Goal: Use online tool/utility: Use online tool/utility

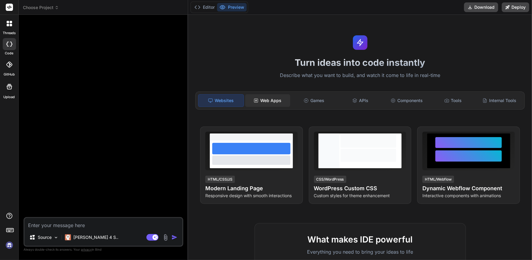
click at [272, 99] on div "Web Apps" at bounding box center [267, 100] width 45 height 13
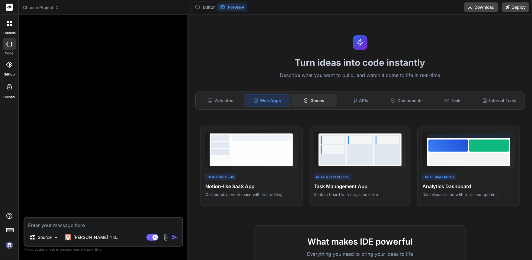
click at [307, 100] on circle at bounding box center [306, 101] width 4 height 4
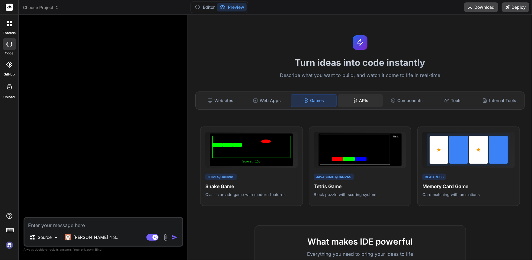
drag, startPoint x: 351, startPoint y: 102, endPoint x: 369, endPoint y: 101, distance: 17.8
click at [353, 102] on icon at bounding box center [355, 100] width 5 height 5
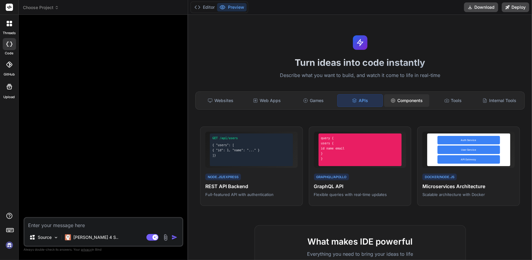
click at [394, 100] on div "Components" at bounding box center [406, 100] width 45 height 13
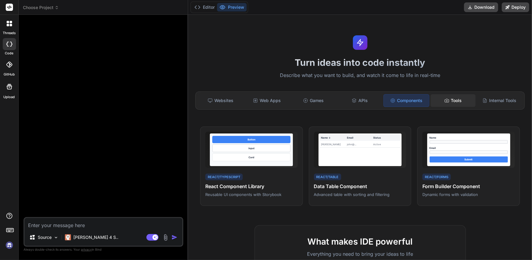
click at [450, 100] on div "Tools" at bounding box center [453, 100] width 45 height 13
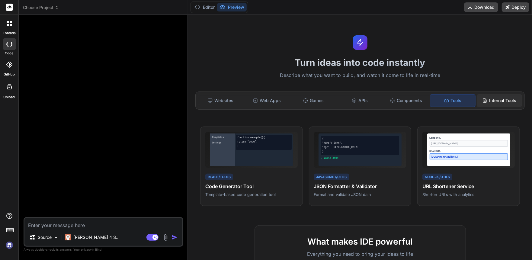
click at [491, 99] on div "Internal Tools" at bounding box center [499, 100] width 45 height 13
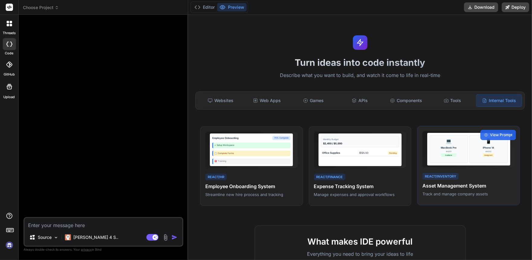
click at [490, 153] on div "#A002" at bounding box center [488, 151] width 11 height 3
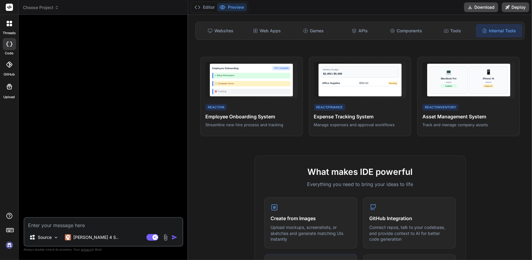
scroll to position [181, 0]
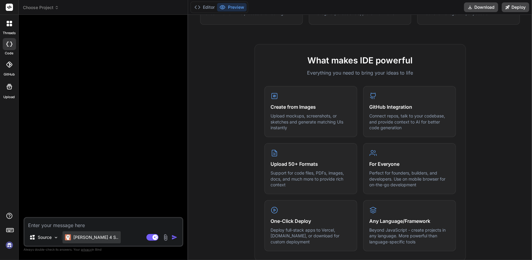
click at [80, 234] on p "[PERSON_NAME] 4 S.." at bounding box center [95, 237] width 45 height 6
type textarea "x"
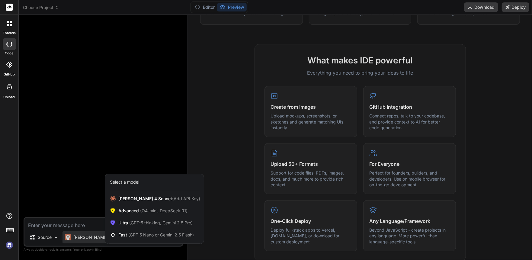
click at [13, 63] on div at bounding box center [9, 64] width 13 height 13
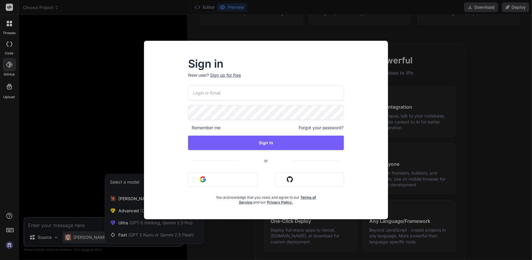
click at [8, 92] on div "Sign in New user? Sign up for free Remember me Forgot your password? Sign In or…" at bounding box center [266, 130] width 532 height 260
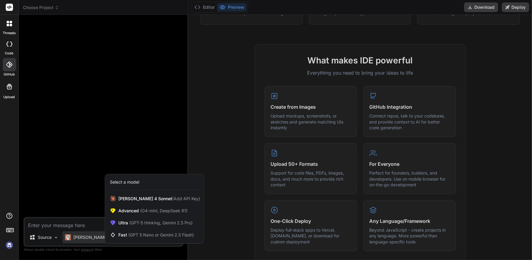
click at [8, 231] on icon at bounding box center [10, 230] width 8 height 8
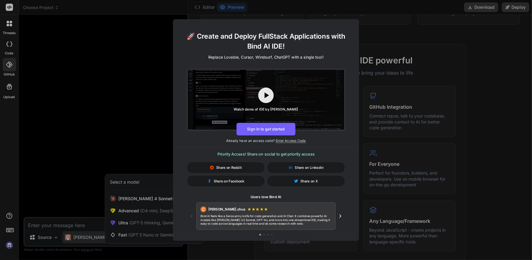
click at [109, 156] on div "🚀 Create and Deploy FullStack Applications with Bind AI IDE! Replace Lovable, C…" at bounding box center [266, 130] width 532 height 260
